Goal: Task Accomplishment & Management: Manage account settings

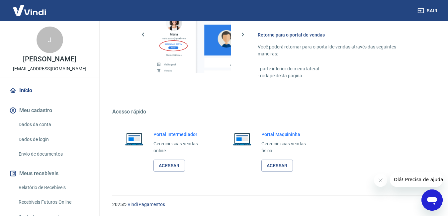
click at [48, 131] on link "Dados da conta" at bounding box center [53, 125] width 75 height 14
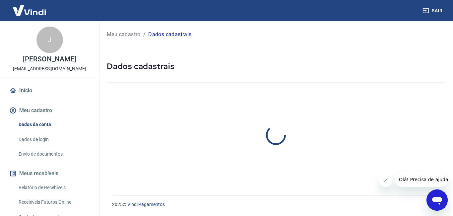
click at [44, 114] on button "Meu cadastro" at bounding box center [49, 110] width 83 height 15
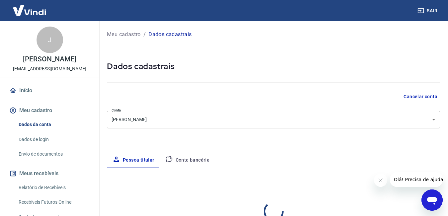
select select "SP"
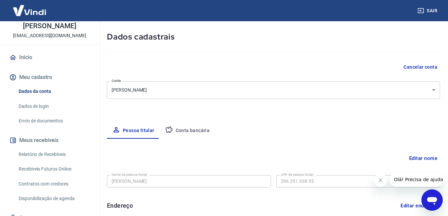
scroll to position [66, 0]
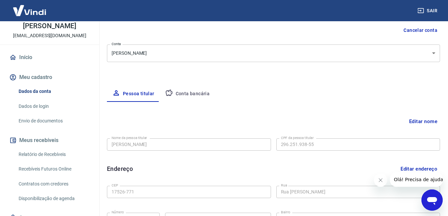
click at [419, 121] on button "Editar nome" at bounding box center [423, 121] width 34 height 13
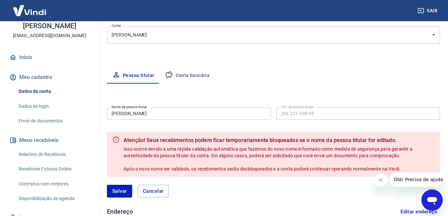
scroll to position [100, 0]
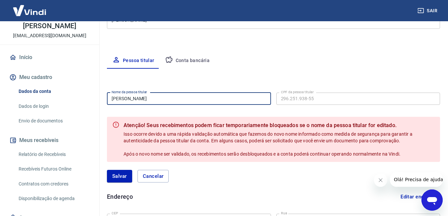
drag, startPoint x: 189, startPoint y: 99, endPoint x: 3, endPoint y: 101, distance: 186.6
click at [4, 100] on div "Sair J [PERSON_NAME] [EMAIL_ADDRESS][DOMAIN_NAME] Início Meu cadastro Dados da …" at bounding box center [224, 8] width 448 height 216
type input "[PERSON_NAME]"
drag, startPoint x: 186, startPoint y: 101, endPoint x: 18, endPoint y: 92, distance: 168.9
click at [18, 92] on div "Sair J [PERSON_NAME] [PERSON_NAME][EMAIL_ADDRESS][DOMAIN_NAME] Início Meu cadas…" at bounding box center [224, 8] width 448 height 216
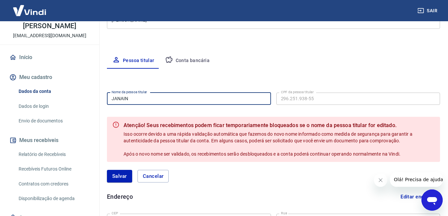
type input "[PERSON_NAME]"
click at [153, 177] on button "Cancelar" at bounding box center [153, 176] width 32 height 13
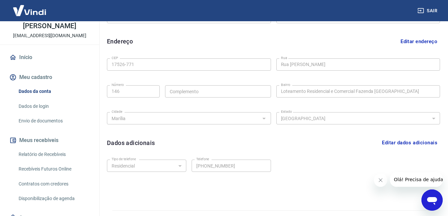
scroll to position [209, 0]
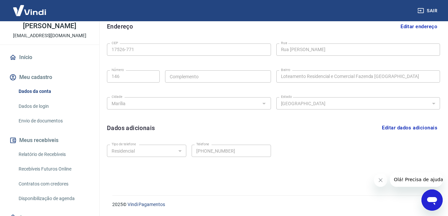
click at [40, 94] on link "Dados da conta" at bounding box center [53, 92] width 75 height 14
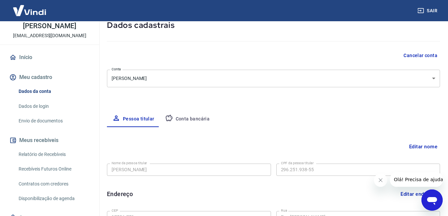
scroll to position [10, 0]
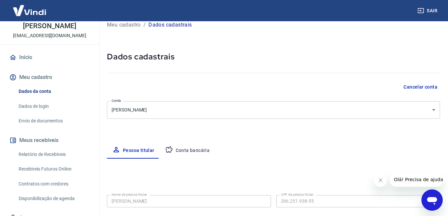
click at [165, 113] on body "Sair J [PERSON_NAME] [EMAIL_ADDRESS][DOMAIN_NAME] Início Meu cadastro Dados da …" at bounding box center [224, 98] width 448 height 216
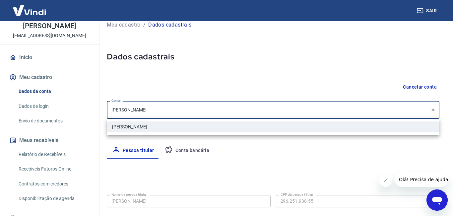
click at [165, 113] on div at bounding box center [226, 108] width 453 height 216
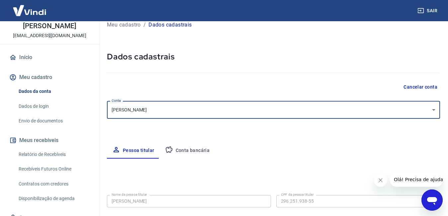
click at [34, 96] on link "Dados da conta" at bounding box center [53, 92] width 75 height 14
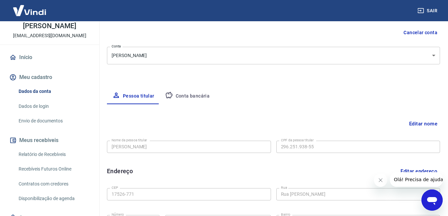
scroll to position [109, 0]
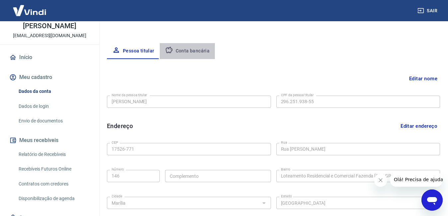
click at [195, 48] on button "Conta bancária" at bounding box center [187, 51] width 55 height 16
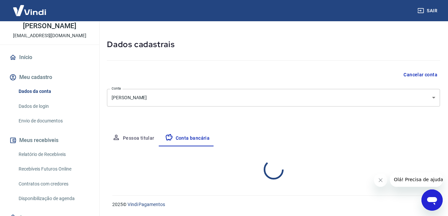
scroll to position [86, 0]
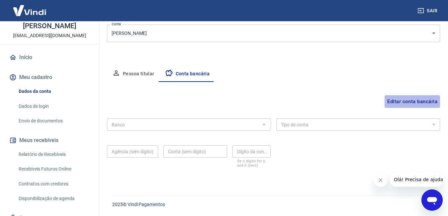
click at [426, 100] on button "Editar conta bancária" at bounding box center [411, 101] width 55 height 13
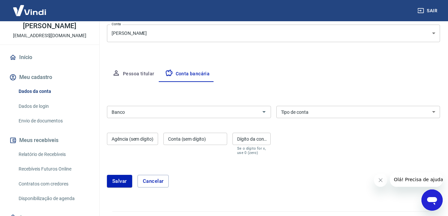
click at [236, 110] on input "Banco" at bounding box center [183, 112] width 149 height 8
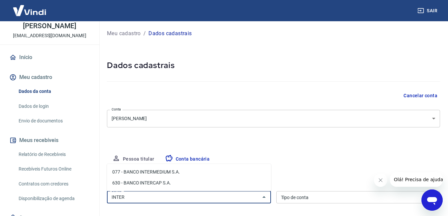
scroll to position [0, 0]
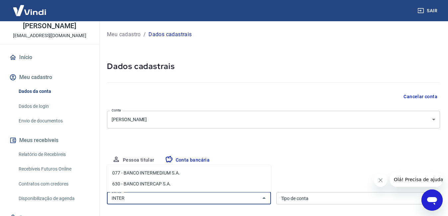
type input "INTER"
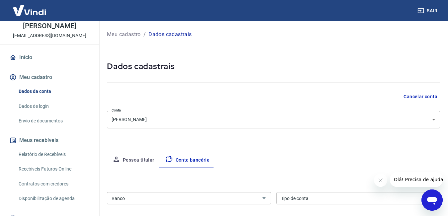
click at [404, 178] on span "Olá! Precisa de ajuda?" at bounding box center [419, 179] width 52 height 5
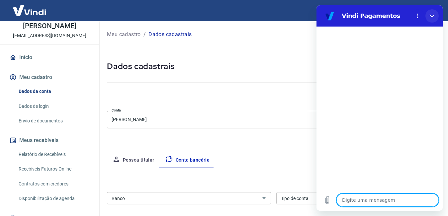
click at [433, 10] on button "Fechar" at bounding box center [431, 15] width 13 height 13
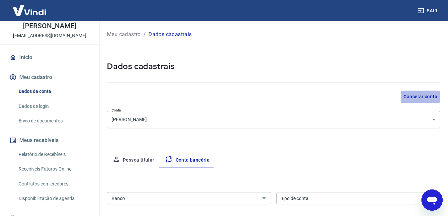
click at [434, 94] on button "Cancelar conta" at bounding box center [420, 97] width 39 height 12
type textarea "x"
click at [53, 161] on link "Relatório de Recebíveis" at bounding box center [53, 155] width 75 height 14
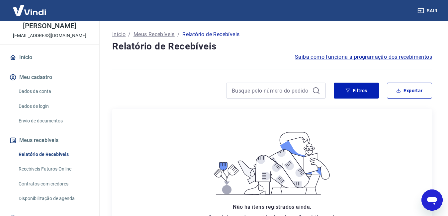
click at [31, 98] on link "Dados da conta" at bounding box center [53, 92] width 75 height 14
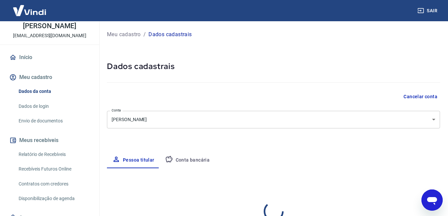
select select "SP"
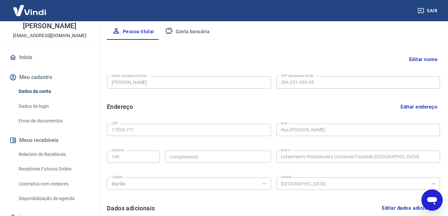
scroll to position [66, 0]
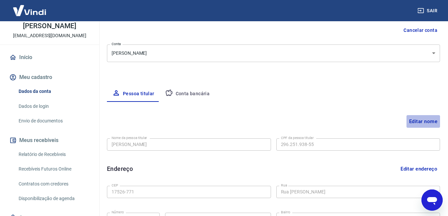
click at [430, 122] on button "Editar nome" at bounding box center [423, 121] width 34 height 13
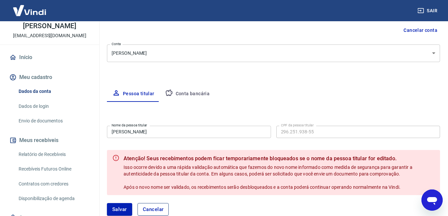
click at [159, 208] on button "Cancelar" at bounding box center [153, 209] width 32 height 13
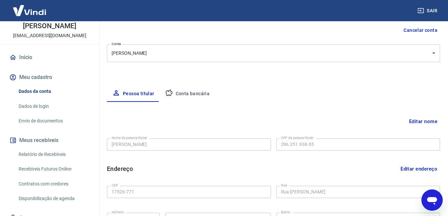
click at [56, 161] on link "Relatório de Recebíveis" at bounding box center [53, 155] width 75 height 14
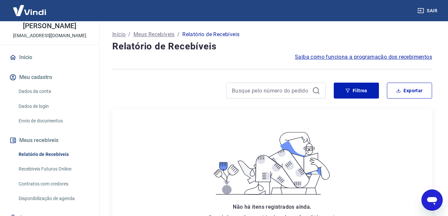
click at [419, 52] on h4 "Relatório de Recebíveis" at bounding box center [272, 46] width 320 height 13
click at [420, 54] on span "Saiba como funciona a programação dos recebimentos" at bounding box center [363, 57] width 137 height 8
type textarea "x"
click at [43, 97] on link "Dados da conta" at bounding box center [53, 92] width 75 height 14
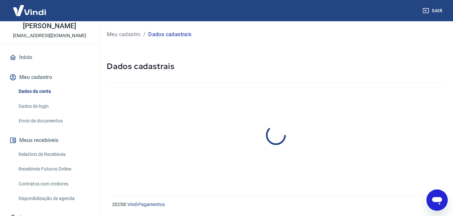
select select "SP"
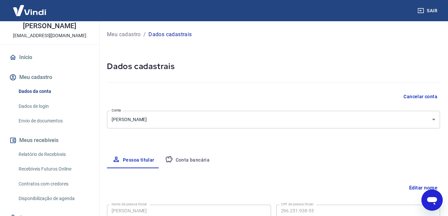
click at [189, 157] on button "Conta bancária" at bounding box center [187, 160] width 55 height 16
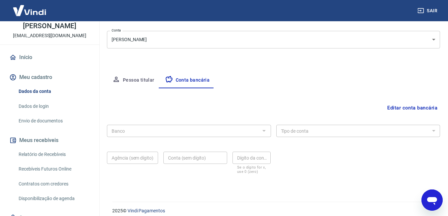
scroll to position [86, 0]
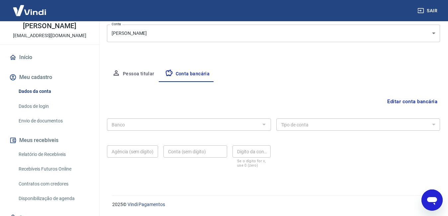
click at [430, 101] on button "Editar conta bancária" at bounding box center [411, 101] width 55 height 13
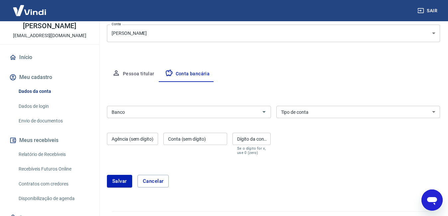
click at [217, 113] on input "Banco" at bounding box center [183, 112] width 149 height 8
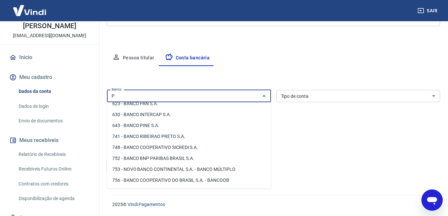
scroll to position [0, 0]
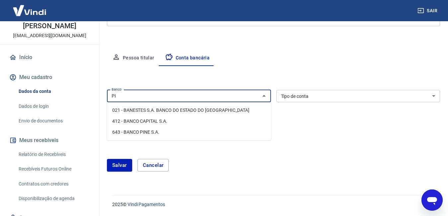
type input "P"
type input "2"
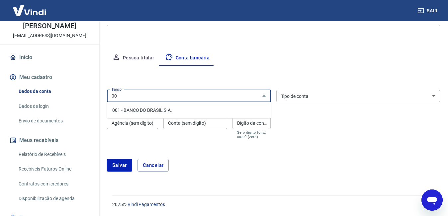
type input "0"
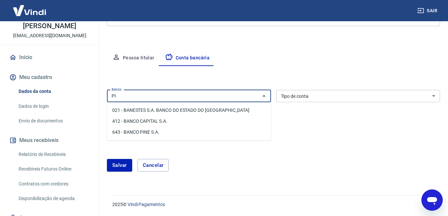
type input "P"
